Goal: Task Accomplishment & Management: Manage account settings

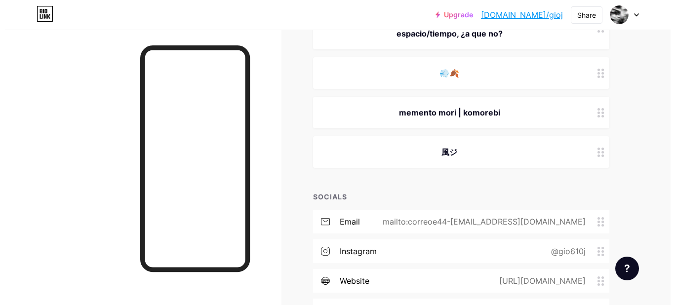
scroll to position [591, 0]
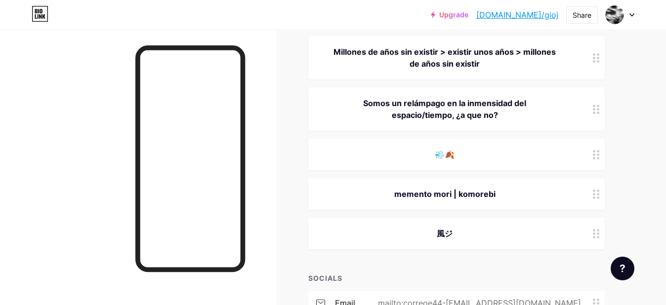
click at [438, 109] on div "Somos un relámpago en la inmensidad del espacio/tiempo, ¿a que no?" at bounding box center [444, 109] width 249 height 24
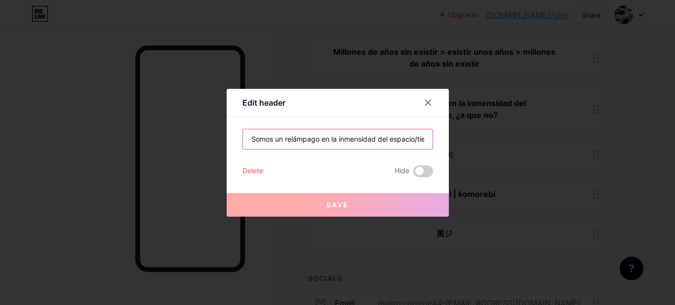
drag, startPoint x: 294, startPoint y: 136, endPoint x: 297, endPoint y: 110, distance: 26.3
click at [294, 133] on input "Somos un relámpago en la inmensidad del espacio/tiempo, ¿a que no?" at bounding box center [338, 139] width 190 height 20
paste input "gioj"
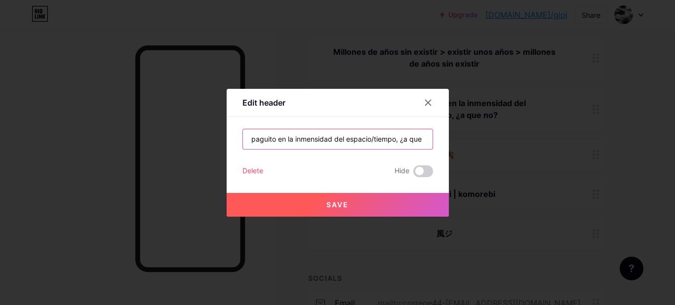
scroll to position [0, 64]
type input "Somos un relampaguito en la inmensidad del espacio/tiempo, ¿a que no?"
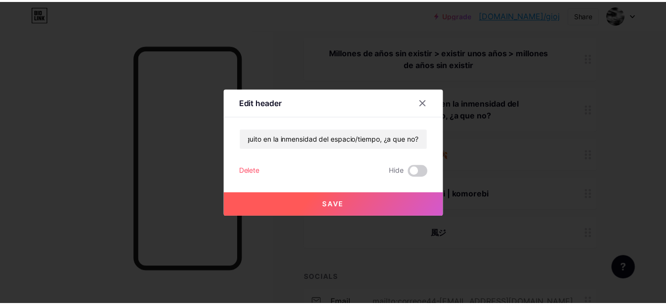
scroll to position [0, 0]
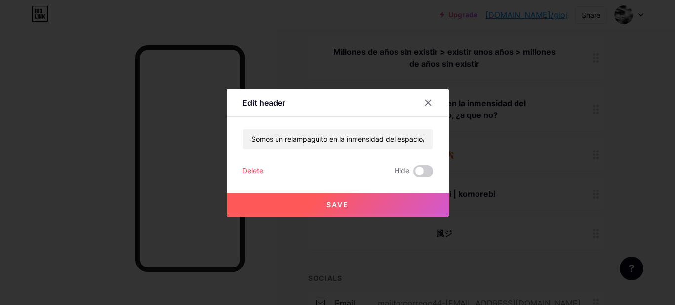
click at [329, 205] on span "Save" at bounding box center [338, 205] width 22 height 8
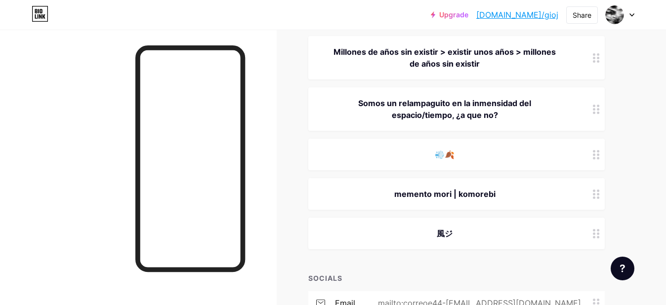
click at [495, 185] on div "memento mori | komorebi" at bounding box center [456, 194] width 296 height 32
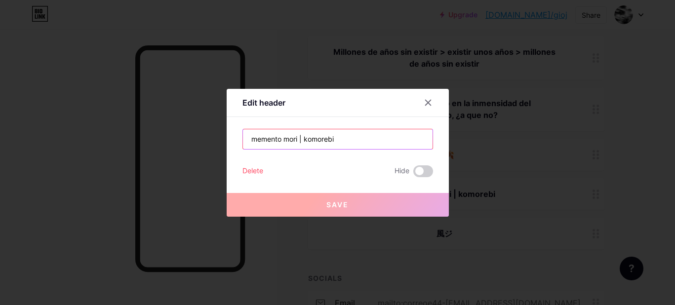
drag, startPoint x: 301, startPoint y: 138, endPoint x: 302, endPoint y: 111, distance: 26.7
click at [301, 135] on input "memento mori | komorebi" at bounding box center [338, 139] width 190 height 20
paste input "gioj"
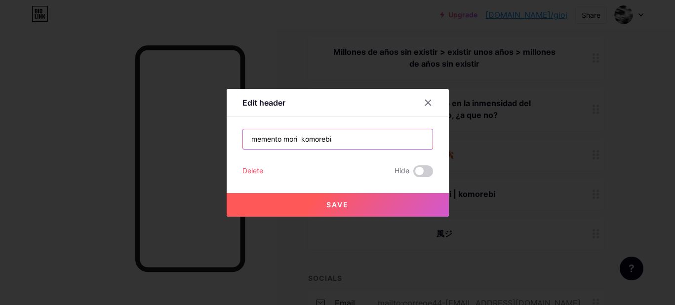
paste input "・"
type input "memento mori ・ komorebi"
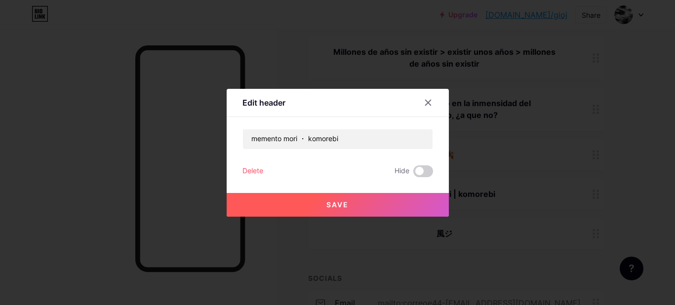
click at [358, 202] on button "Save" at bounding box center [338, 205] width 222 height 24
